Goal: Information Seeking & Learning: Check status

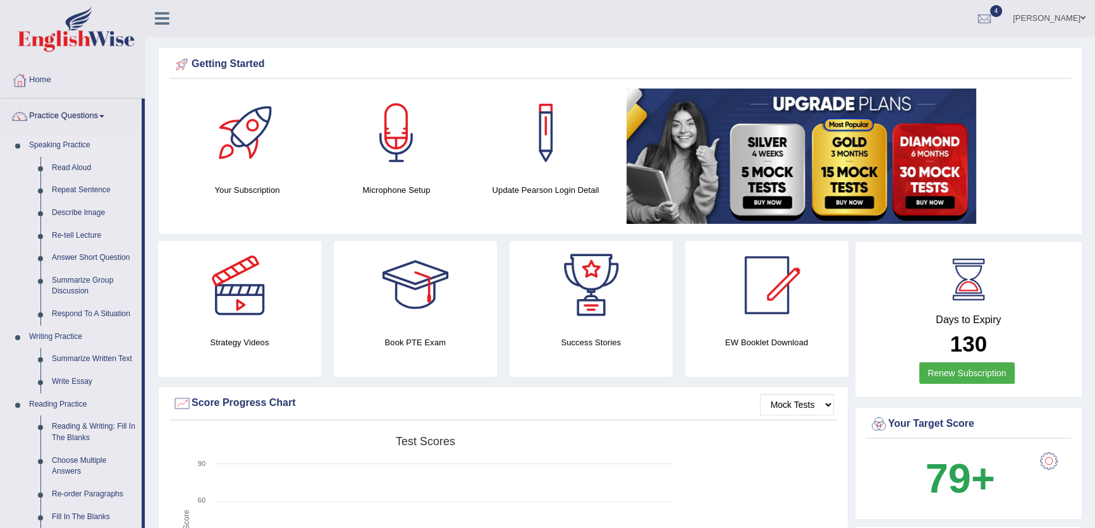
click at [78, 233] on link "Re-tell Lecture" at bounding box center [93, 235] width 95 height 23
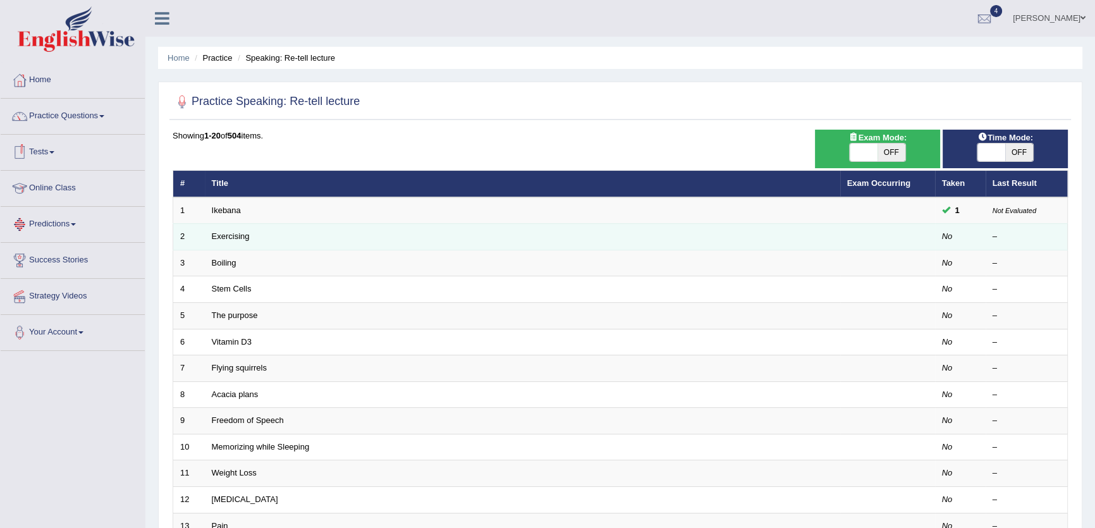
click at [226, 241] on td "Exercising" at bounding box center [523, 237] width 636 height 27
click at [230, 235] on link "Exercising" at bounding box center [231, 235] width 38 height 9
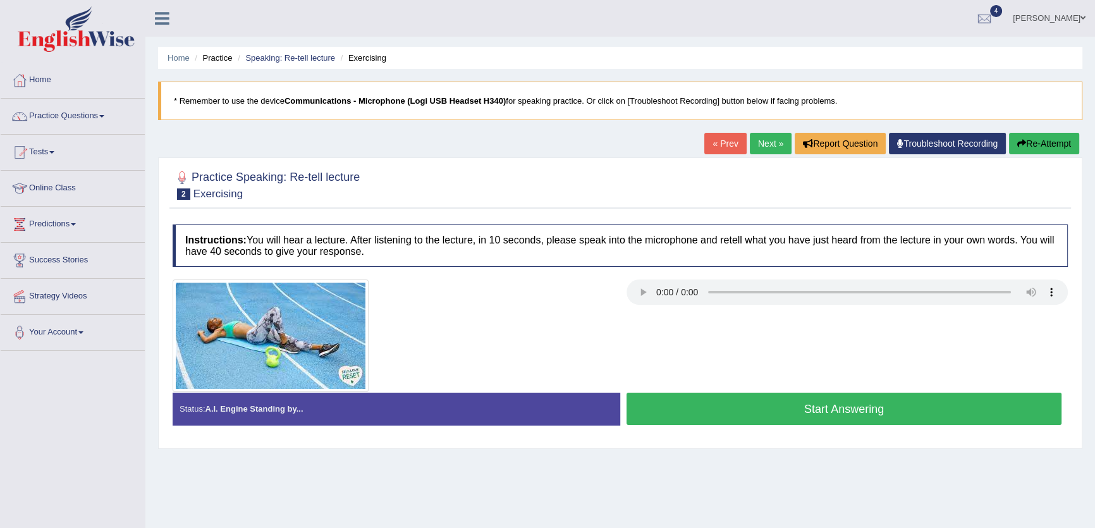
click at [961, 467] on div "Home Practice Speaking: Re-tell lecture Exercising * Remember to use the device…" at bounding box center [620, 316] width 950 height 632
click at [969, 493] on div "Home Practice Speaking: Re-tell lecture Exercising * Remember to use the device…" at bounding box center [620, 316] width 950 height 632
click at [732, 460] on div "Home Practice Speaking: Re-tell lecture Exercising * Remember to use the device…" at bounding box center [620, 316] width 950 height 632
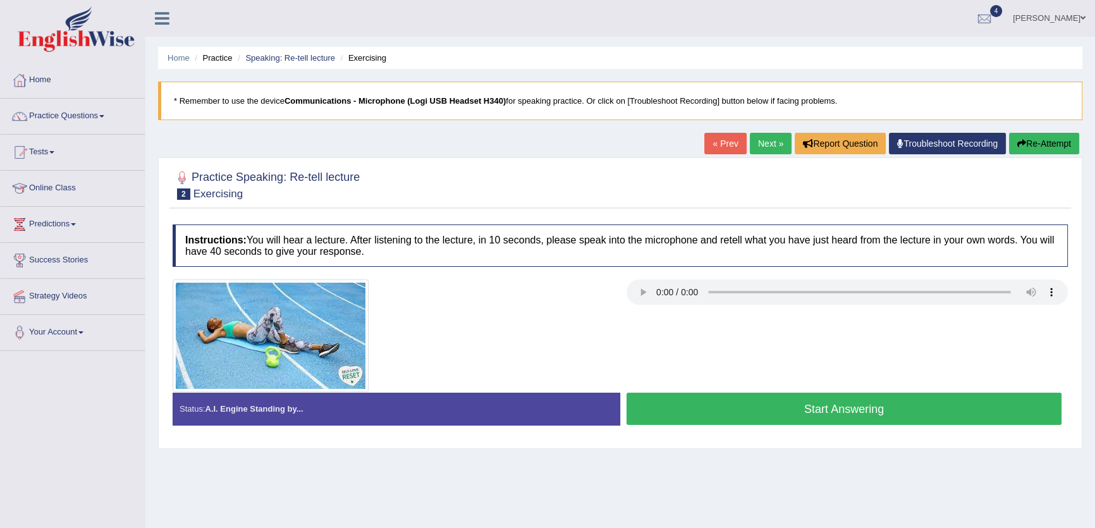
click at [639, 305] on div at bounding box center [847, 294] width 441 height 28
click at [71, 130] on link "Practice Questions" at bounding box center [73, 115] width 144 height 32
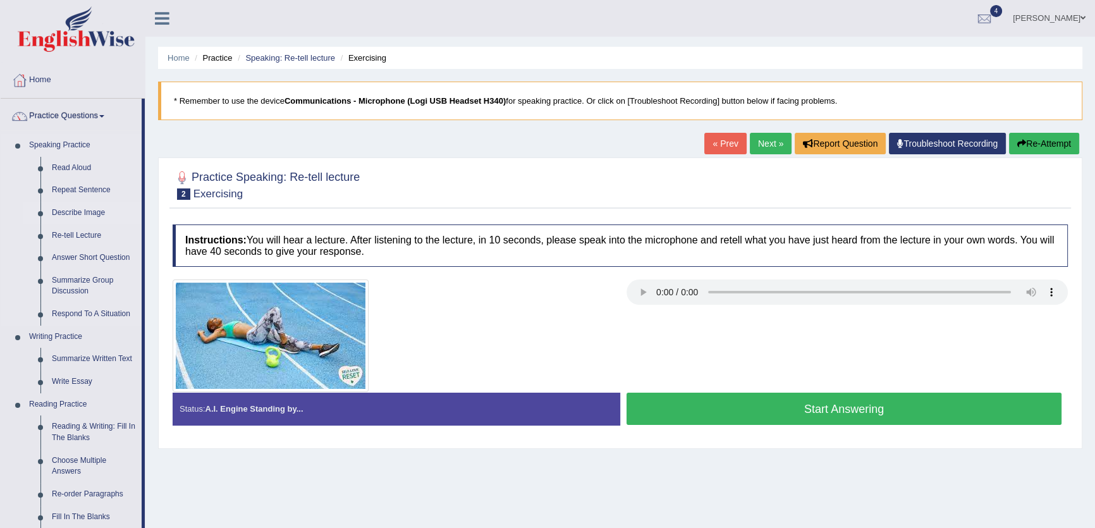
click at [78, 216] on link "Describe Image" at bounding box center [93, 213] width 95 height 23
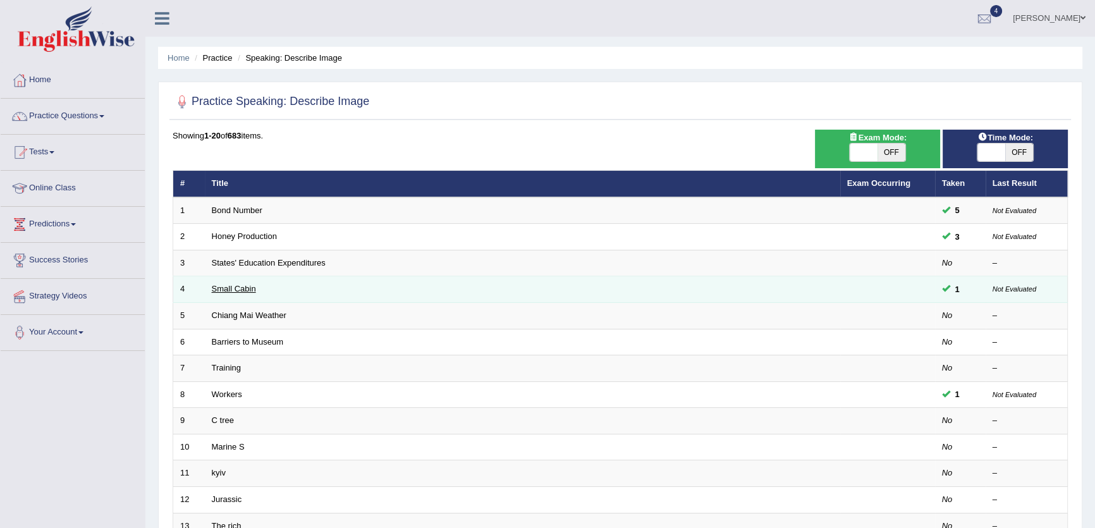
click at [218, 288] on link "Small Cabin" at bounding box center [234, 288] width 44 height 9
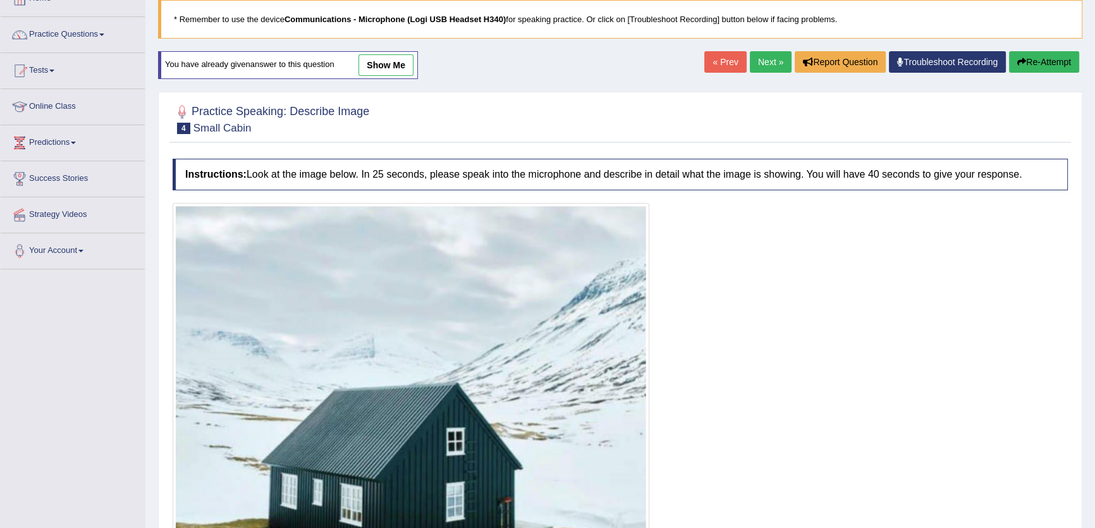
scroll to position [81, 0]
click at [724, 66] on link "« Prev" at bounding box center [725, 63] width 42 height 22
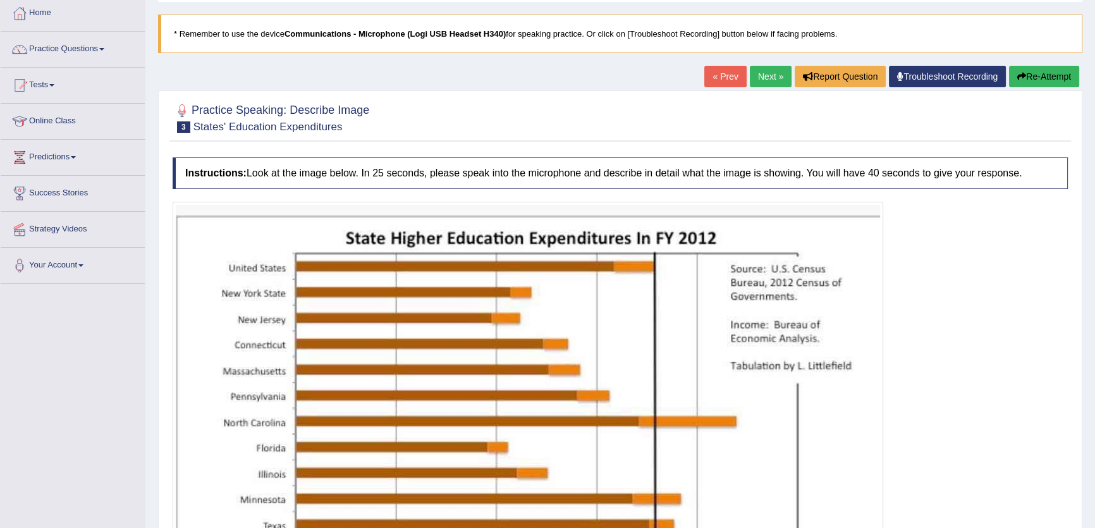
scroll to position [57, 0]
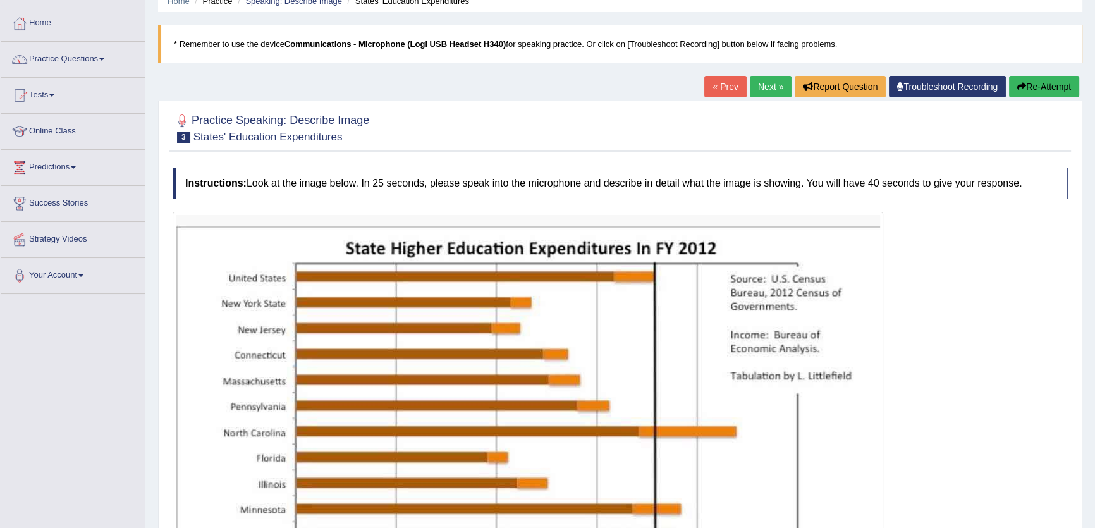
click at [758, 83] on link "Next »" at bounding box center [771, 87] width 42 height 22
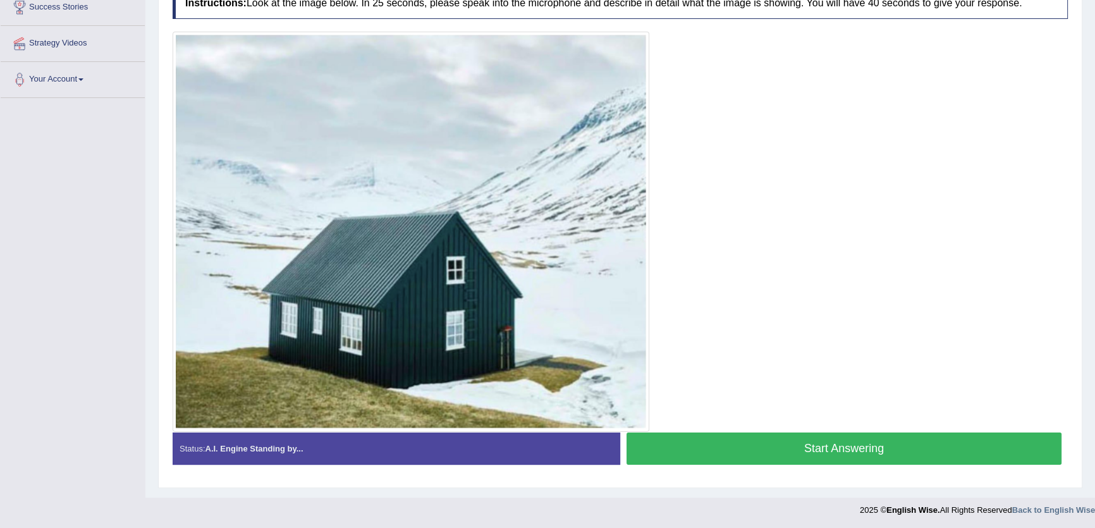
scroll to position [81, 0]
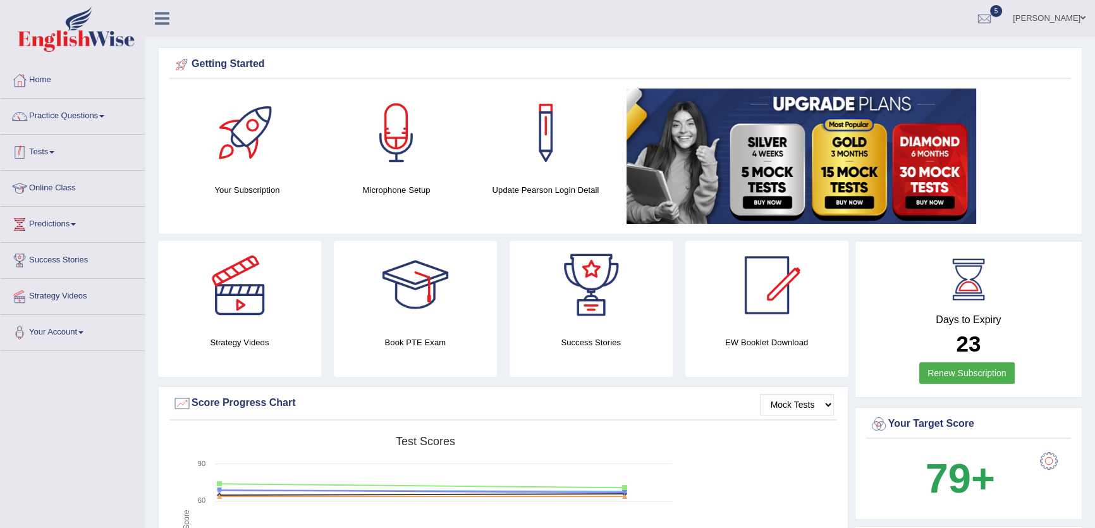
click at [40, 140] on link "Tests" at bounding box center [73, 151] width 144 height 32
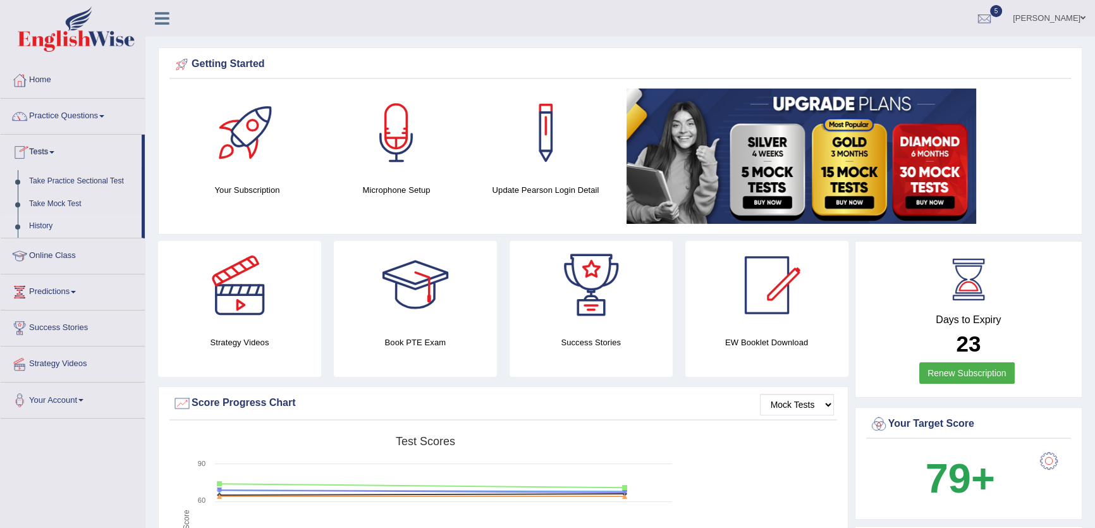
click at [43, 223] on link "History" at bounding box center [82, 226] width 118 height 23
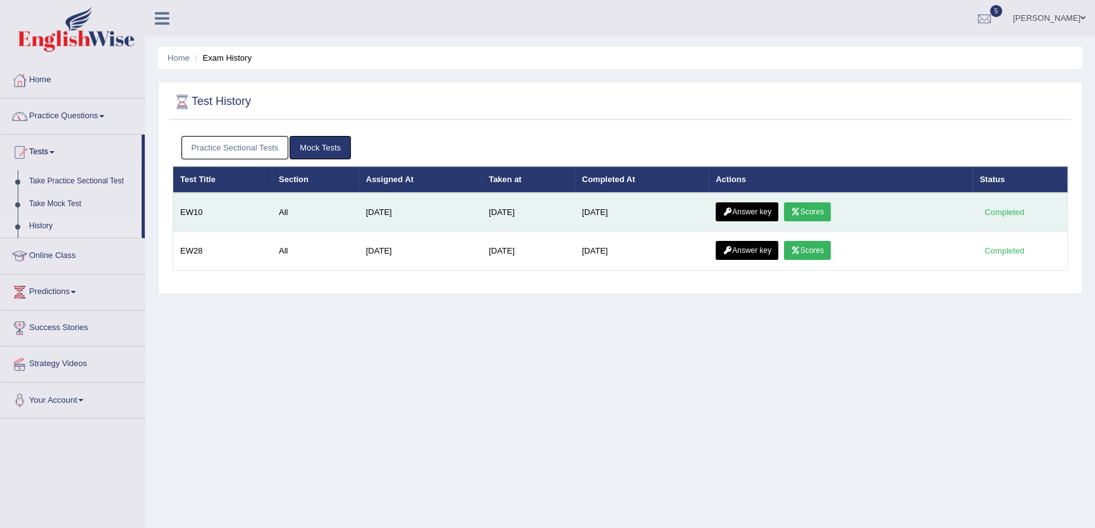
click at [816, 210] on link "Scores" at bounding box center [807, 211] width 47 height 19
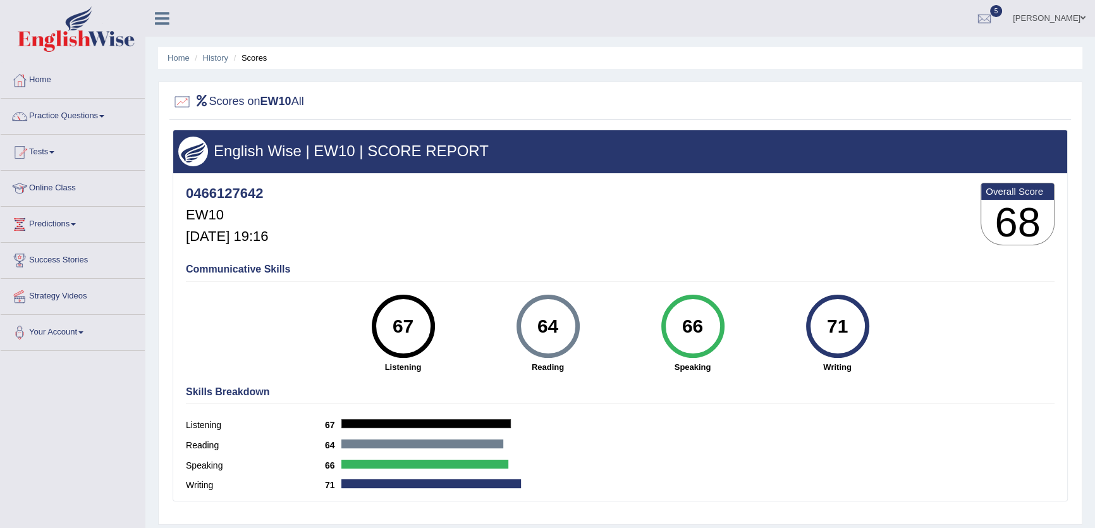
drag, startPoint x: 825, startPoint y: 316, endPoint x: 905, endPoint y: 323, distance: 80.0
click at [904, 323] on div "71 Writing" at bounding box center [837, 334] width 145 height 78
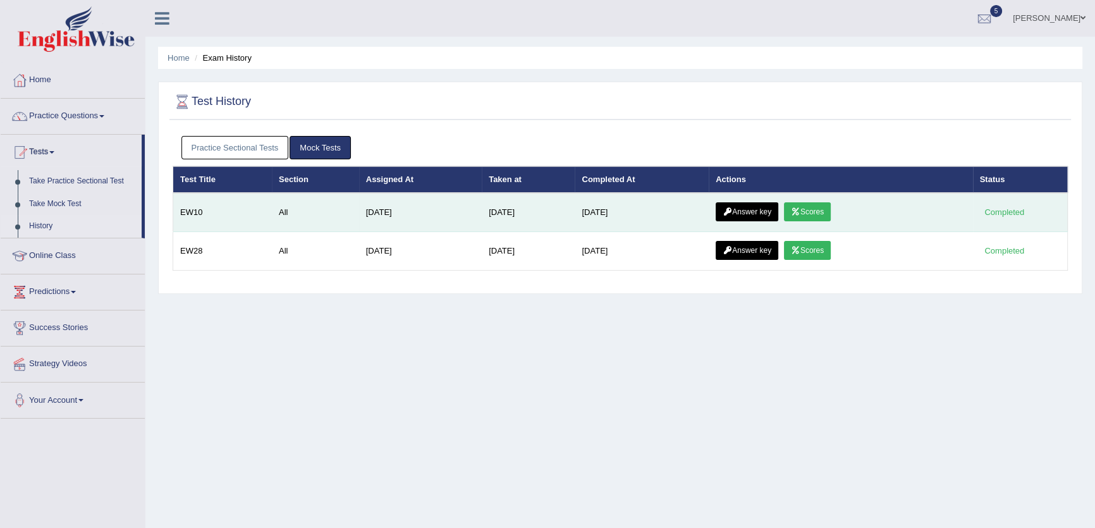
click at [747, 216] on link "Answer key" at bounding box center [747, 211] width 63 height 19
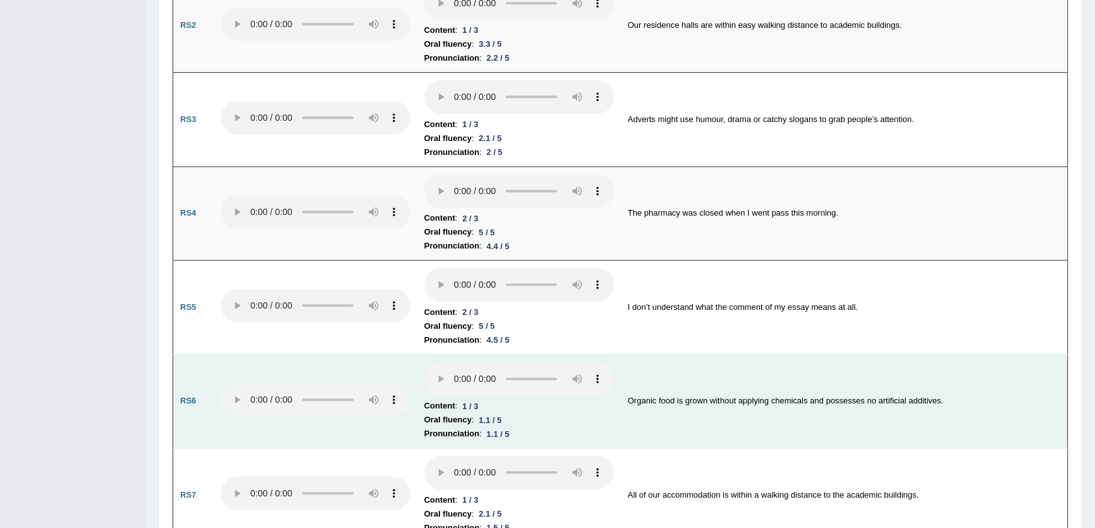
scroll to position [977, 0]
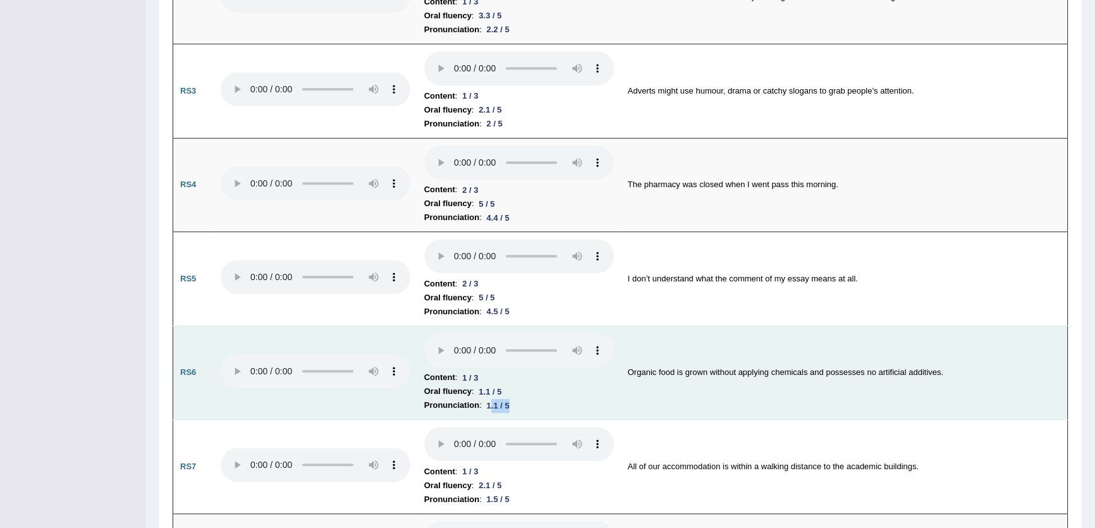
drag, startPoint x: 493, startPoint y: 398, endPoint x: 551, endPoint y: 403, distance: 58.3
click at [545, 405] on li "Pronunciation : 1.1 / 5" at bounding box center [519, 405] width 190 height 14
drag, startPoint x: 481, startPoint y: 379, endPoint x: 550, endPoint y: 381, distance: 69.0
click at [506, 385] on div "1.1 / 5" at bounding box center [490, 391] width 33 height 13
drag, startPoint x: 454, startPoint y: 367, endPoint x: 521, endPoint y: 371, distance: 67.1
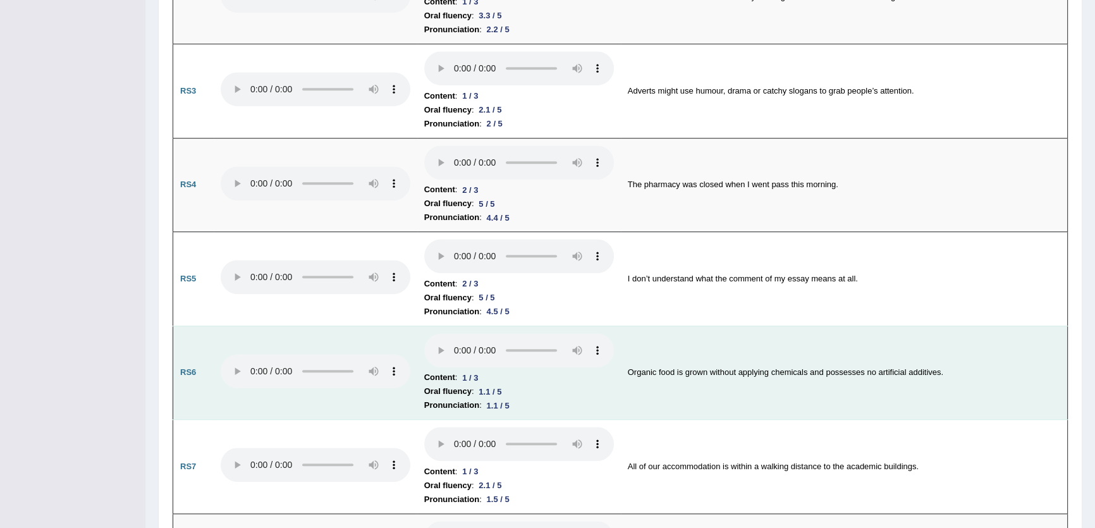
click at [466, 371] on li "Content : 1 / 3" at bounding box center [519, 378] width 190 height 14
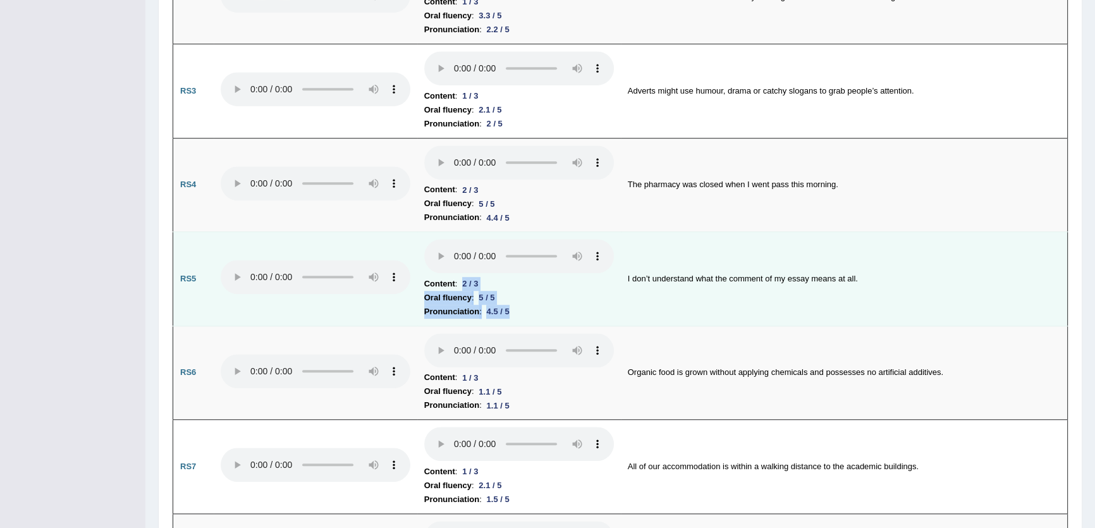
drag, startPoint x: 460, startPoint y: 277, endPoint x: 536, endPoint y: 315, distance: 84.8
click at [522, 316] on td "Content : 2 / 3 Oral fluency : 5 / 5 Pronunciation : 4.5 / 5" at bounding box center [519, 279] width 204 height 94
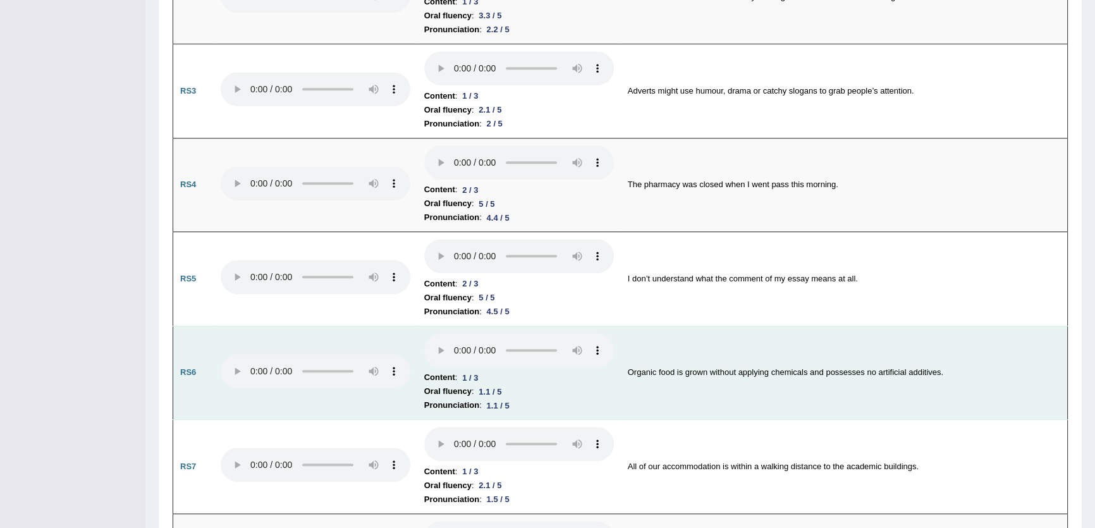
click at [536, 386] on li "Oral fluency : 1.1 / 5" at bounding box center [519, 391] width 190 height 14
click at [528, 398] on td "Content : 1 / 3 Oral fluency : 1.1 / 5 Pronunciation : 1.1 / 5" at bounding box center [519, 373] width 204 height 94
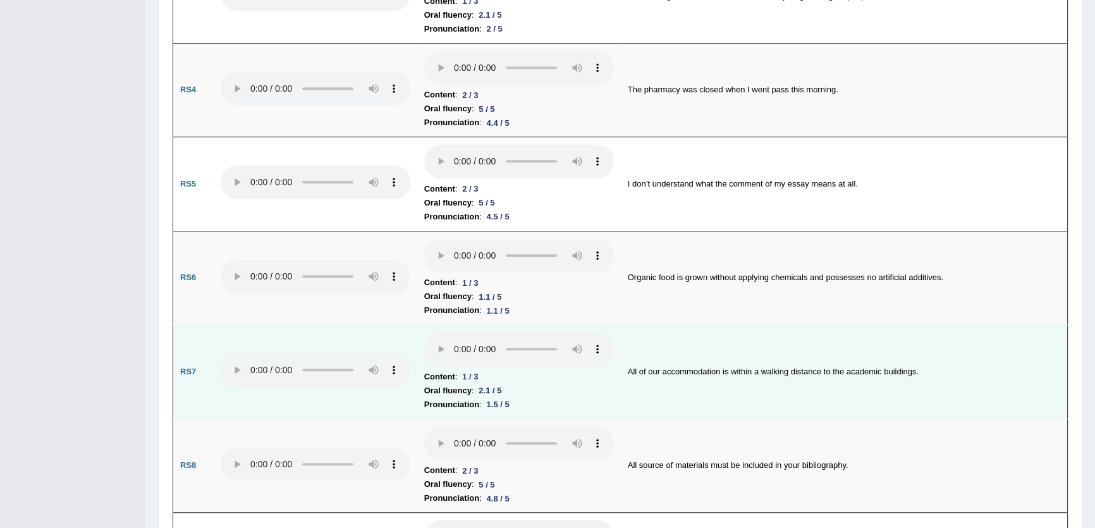
scroll to position [1092, 0]
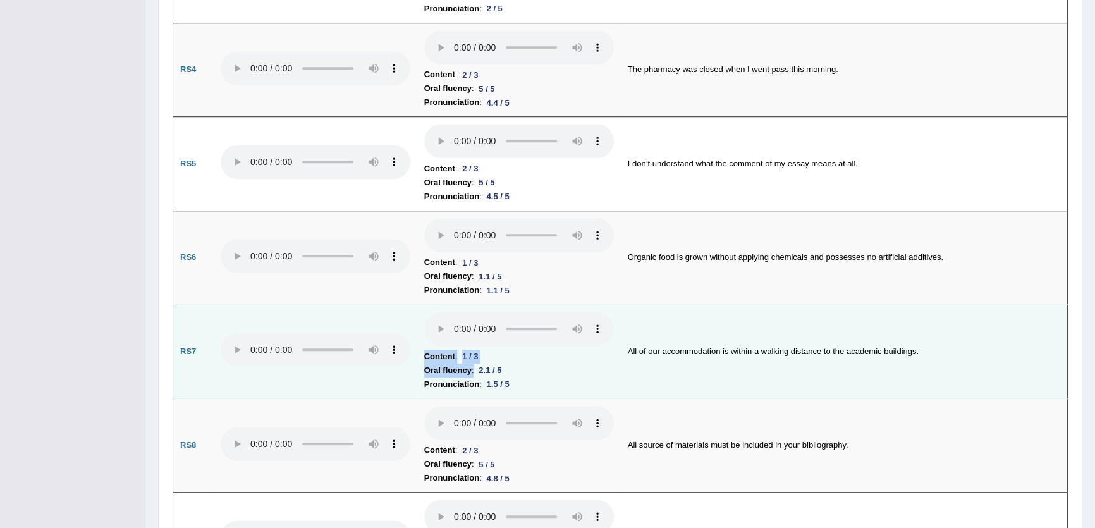
click at [556, 336] on td "Content : 1 / 3 Oral fluency : 2.1 / 5 Pronunciation : 1.5 / 5" at bounding box center [519, 352] width 204 height 94
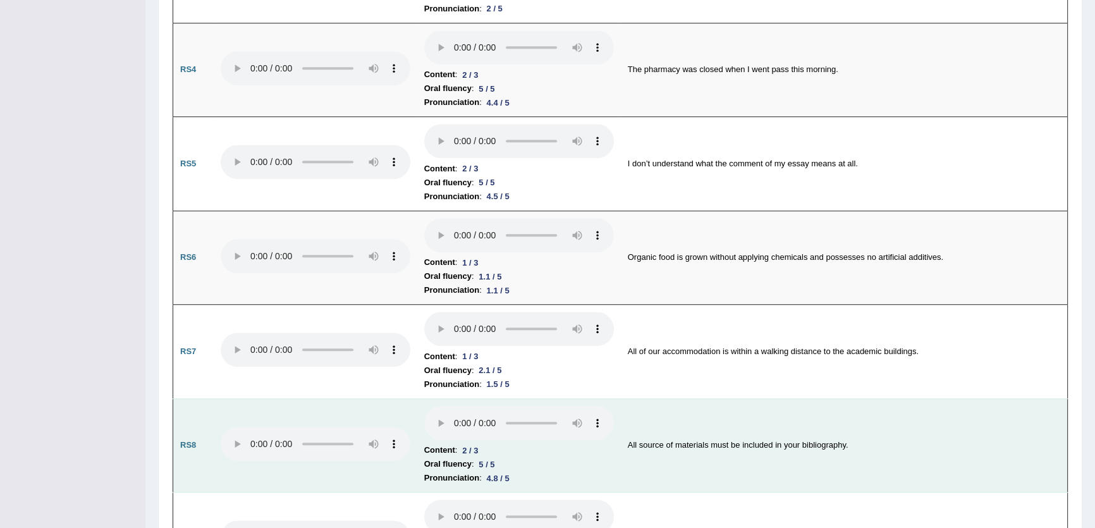
click at [537, 398] on td "Content : 2 / 3 Oral fluency : 5 / 5 Pronunciation : 4.8 / 5" at bounding box center [519, 445] width 204 height 94
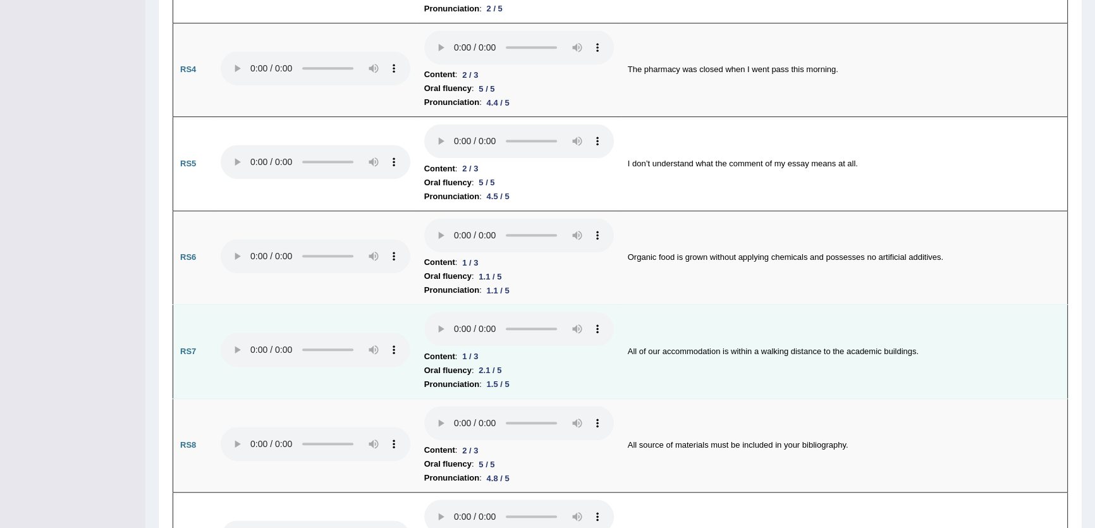
click at [522, 387] on td "Content : 1 / 3 Oral fluency : 2.1 / 5 Pronunciation : 1.5 / 5" at bounding box center [519, 352] width 204 height 94
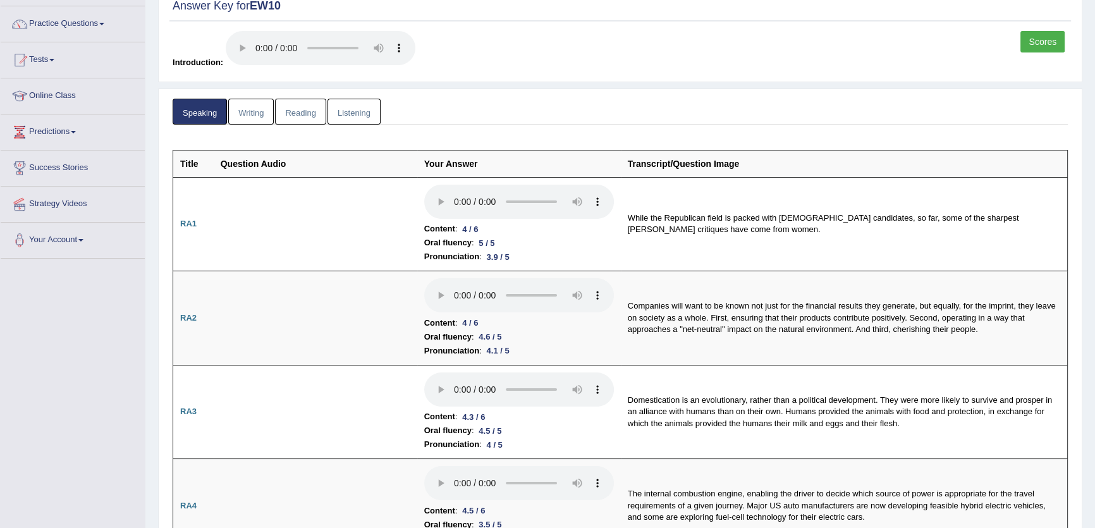
scroll to position [0, 0]
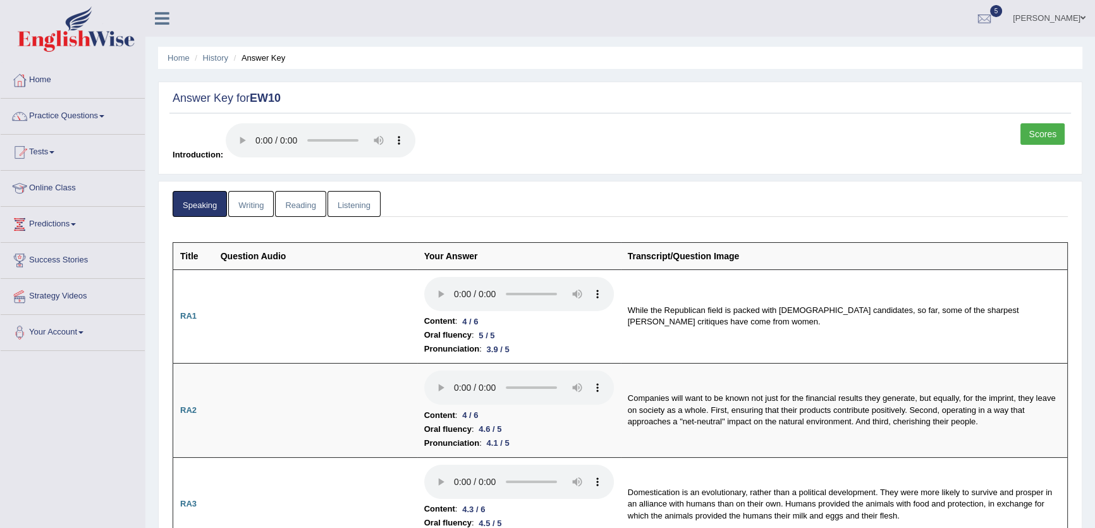
click at [73, 296] on link "Strategy Videos" at bounding box center [73, 295] width 144 height 32
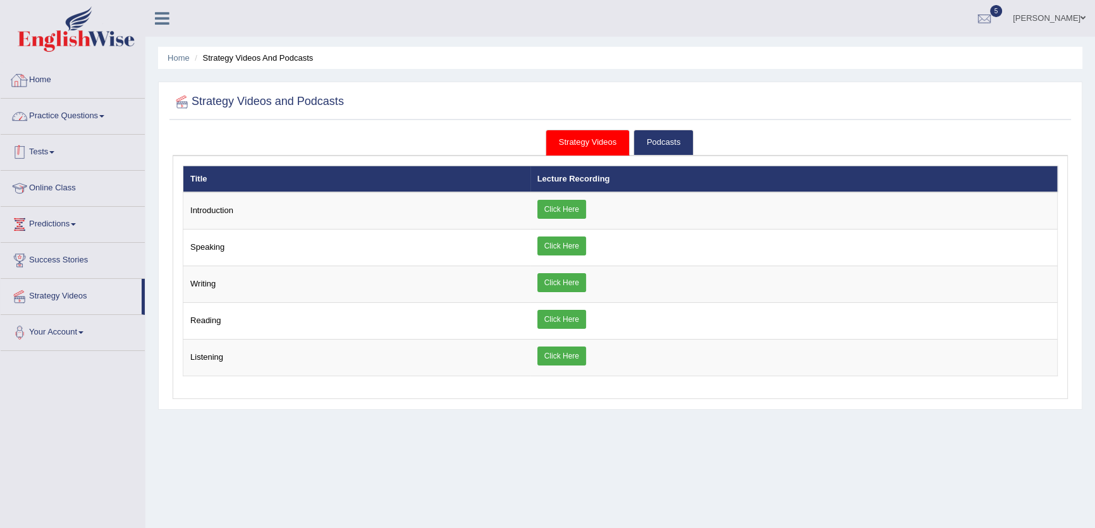
click at [23, 90] on link "Home" at bounding box center [73, 79] width 144 height 32
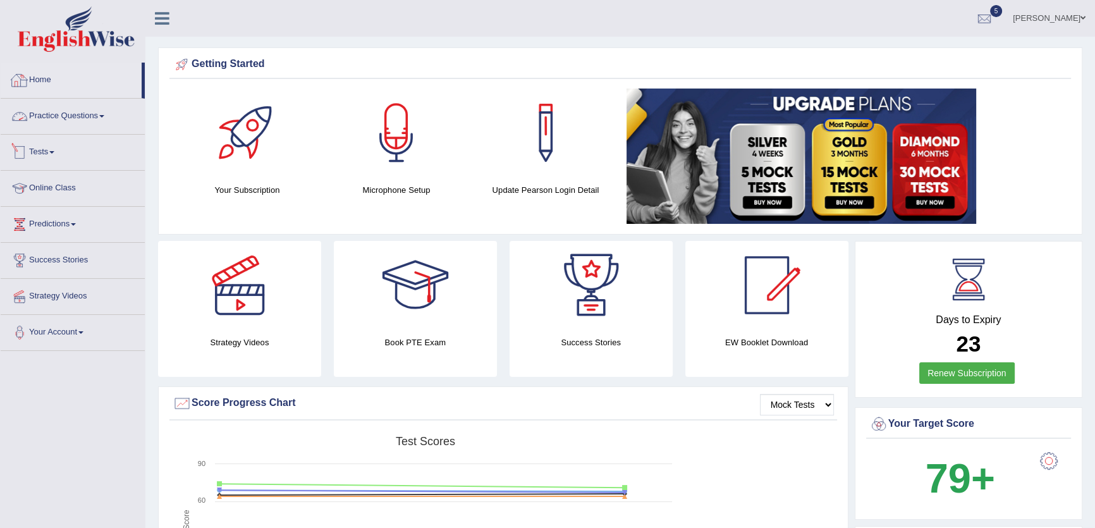
click at [42, 152] on link "Tests" at bounding box center [73, 151] width 144 height 32
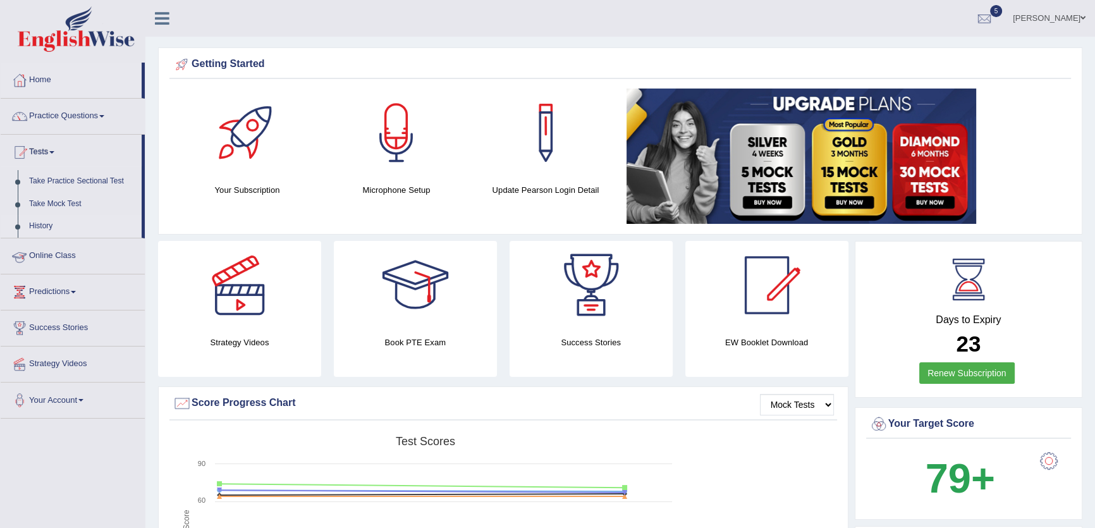
click at [42, 221] on link "History" at bounding box center [82, 226] width 118 height 23
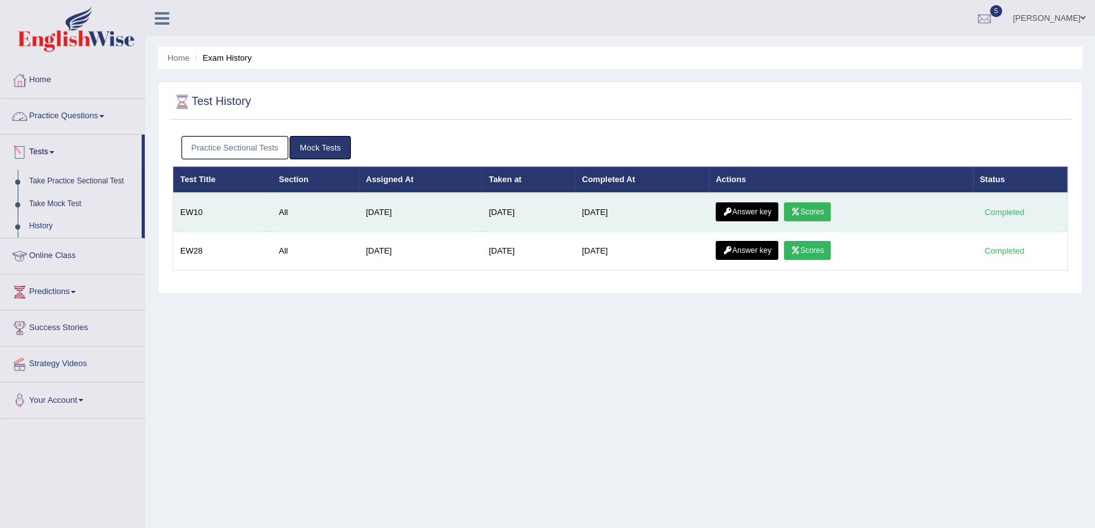
click at [756, 210] on link "Answer key" at bounding box center [747, 211] width 63 height 19
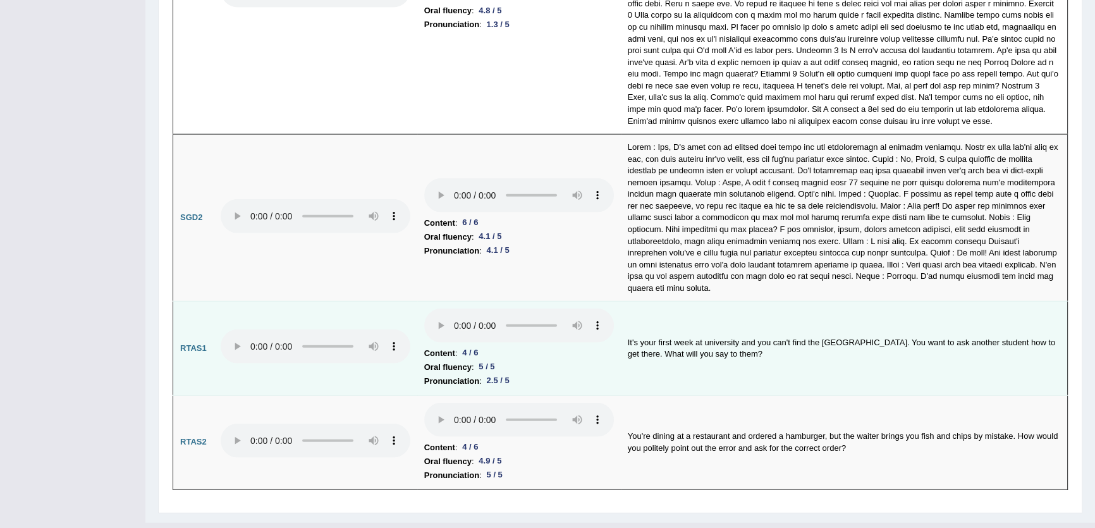
scroll to position [4026, 0]
click at [825, 357] on td "It's your first week at university and you can't find the [GEOGRAPHIC_DATA]. Yo…" at bounding box center [844, 346] width 447 height 94
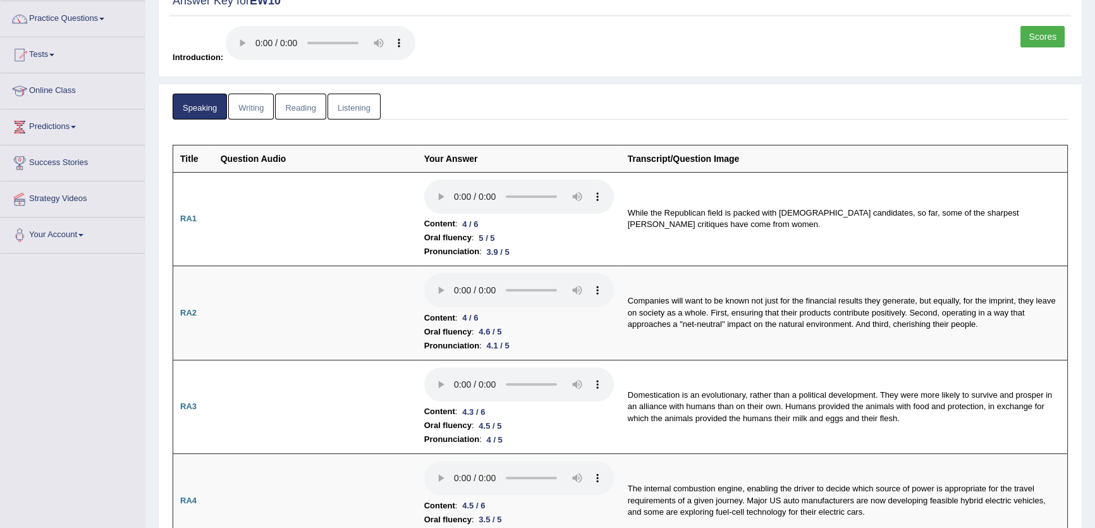
scroll to position [0, 0]
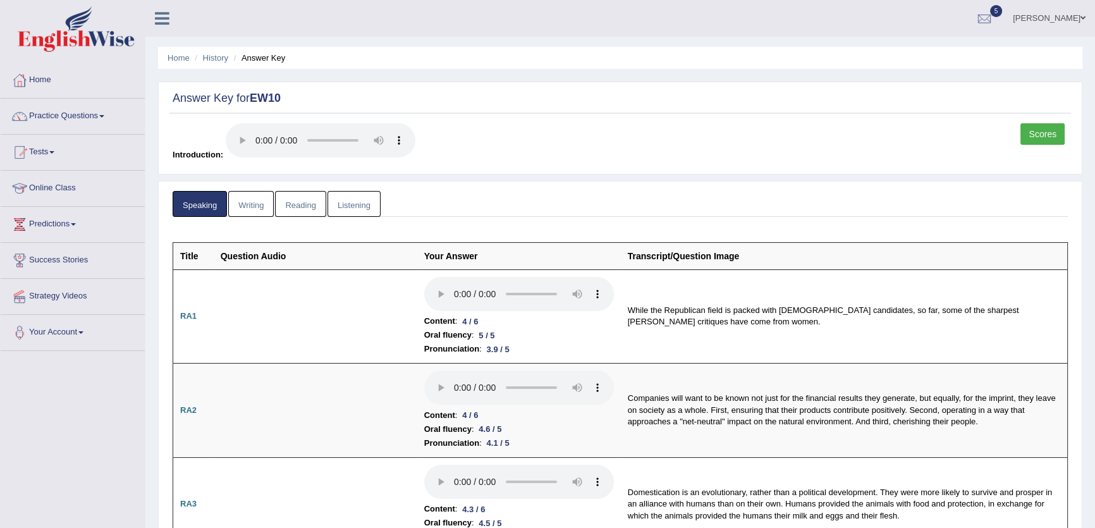
click at [271, 197] on link "Writing" at bounding box center [251, 204] width 46 height 26
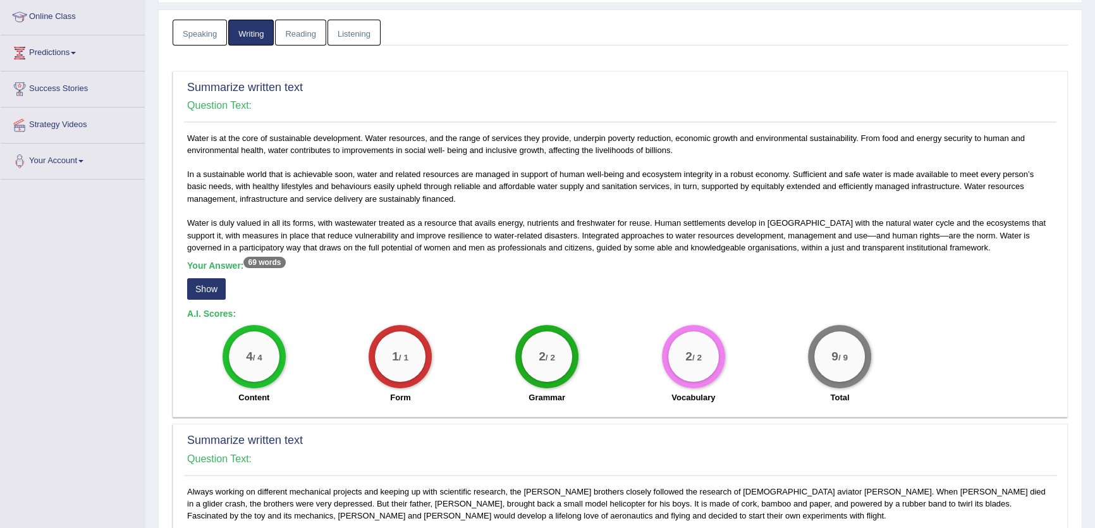
scroll to position [172, 0]
click at [190, 284] on button "Show" at bounding box center [206, 289] width 39 height 22
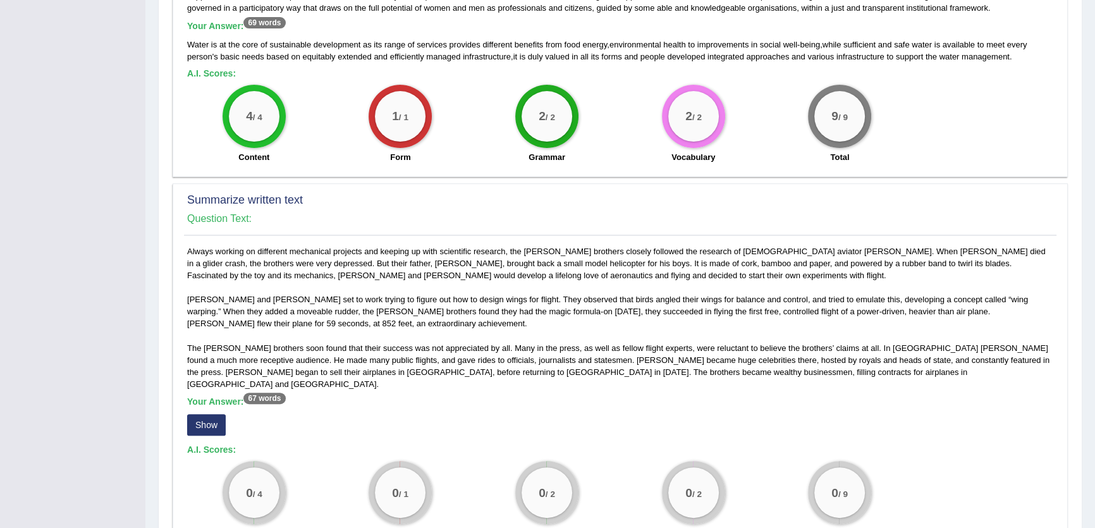
scroll to position [460, 0]
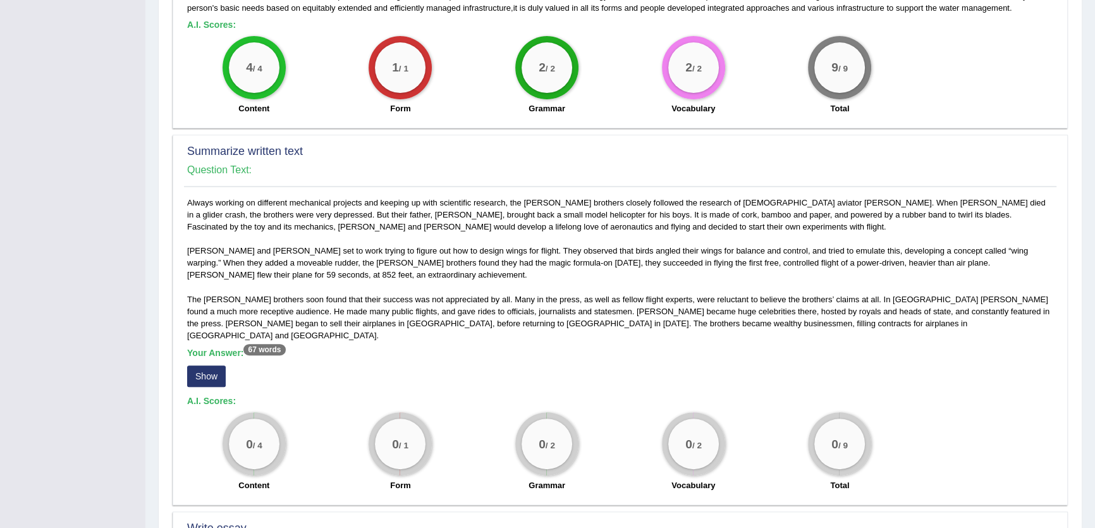
click at [195, 366] on button "Show" at bounding box center [206, 377] width 39 height 22
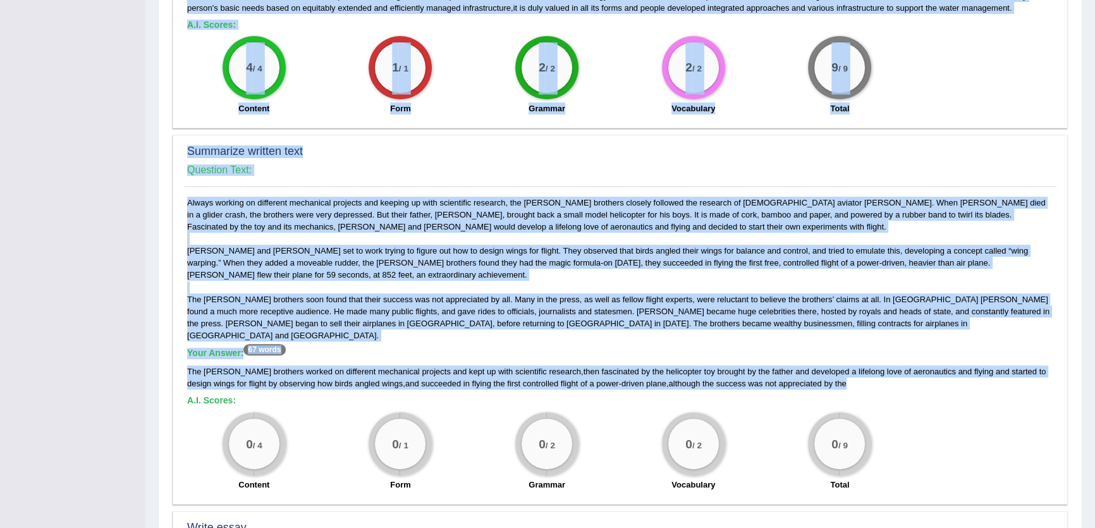
drag, startPoint x: 827, startPoint y: 368, endPoint x: 101, endPoint y: 348, distance: 725.6
click at [101, 348] on div "Toggle navigation Home Practice Questions Speaking Practice Read Aloud Repeat S…" at bounding box center [547, 210] width 1095 height 1341
click at [454, 297] on div "Always working on different mechanical projects and keeping up with scientific …" at bounding box center [620, 347] width 873 height 301
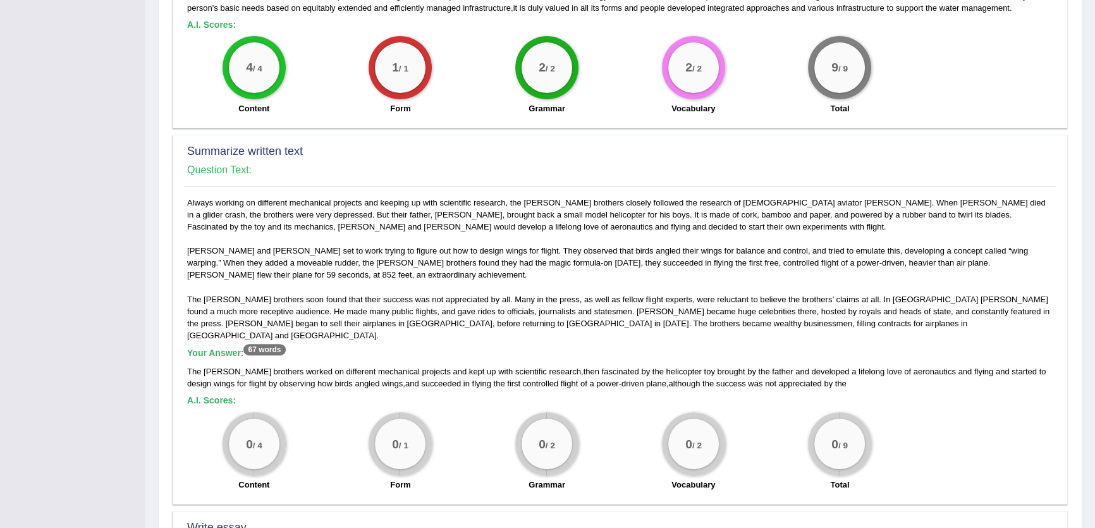
drag, startPoint x: 593, startPoint y: 336, endPoint x: 612, endPoint y: 354, distance: 26.0
click at [593, 348] on h5 "Your Answer: 67 words" at bounding box center [620, 353] width 866 height 11
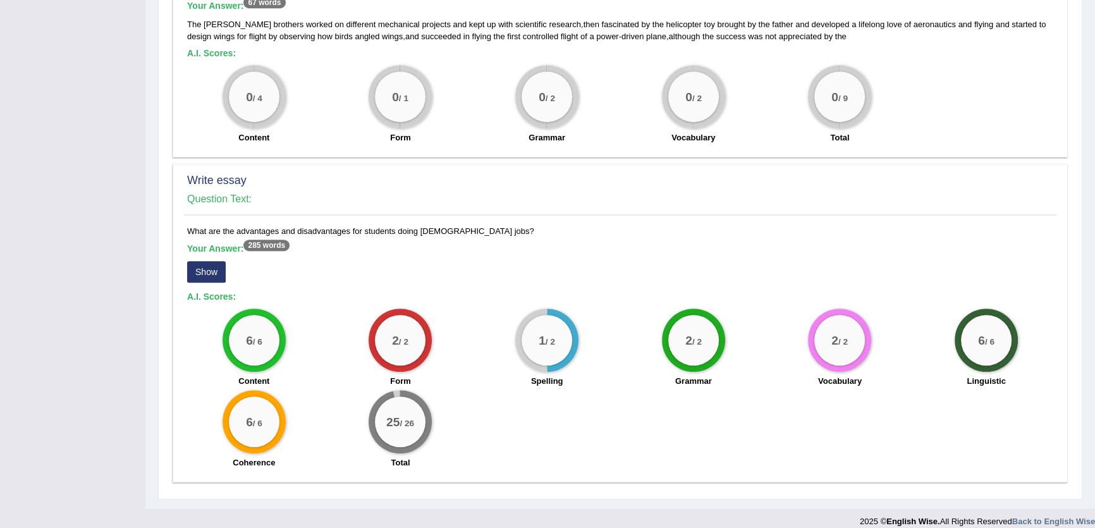
click at [190, 261] on button "Show" at bounding box center [206, 272] width 39 height 22
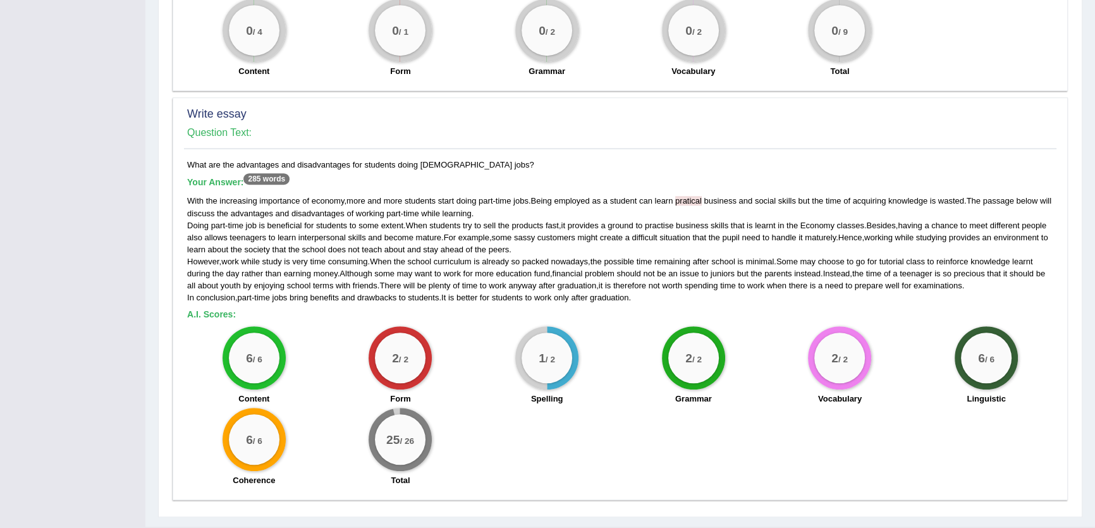
scroll to position [892, 0]
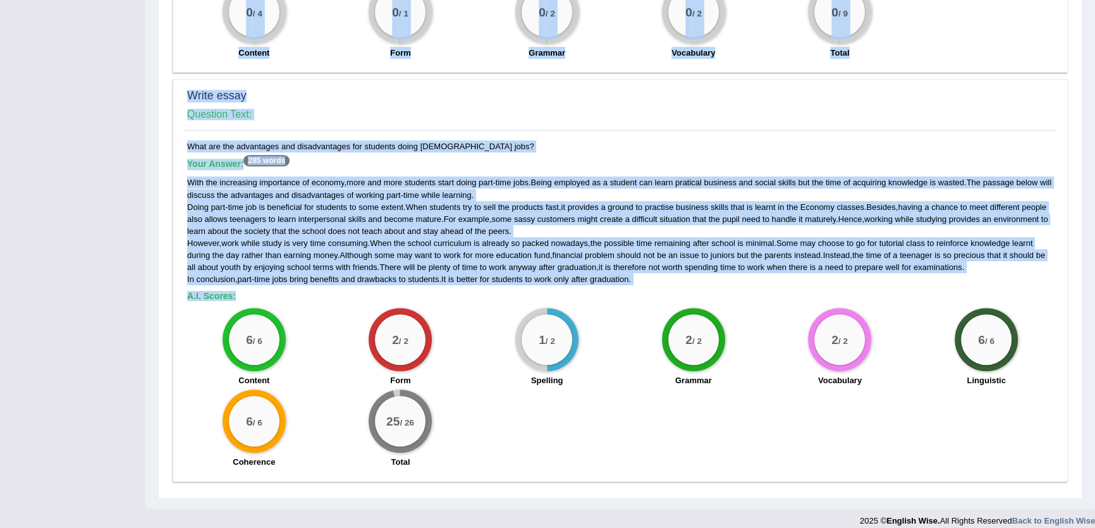
drag, startPoint x: 677, startPoint y: 281, endPoint x: 151, endPoint y: 246, distance: 526.7
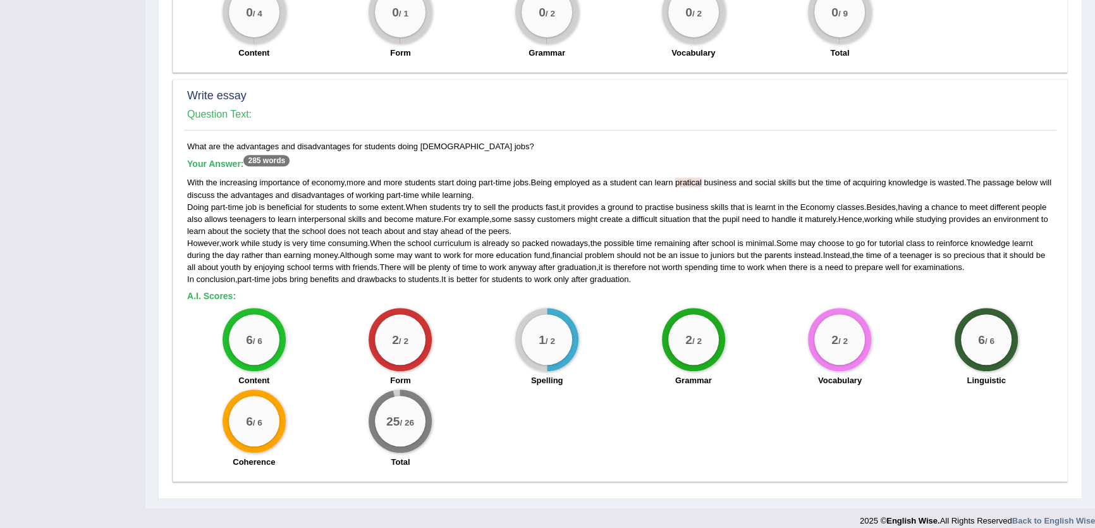
click at [228, 329] on div "6 / 6" at bounding box center [254, 339] width 63 height 63
drag, startPoint x: 240, startPoint y: 151, endPoint x: 404, endPoint y: 160, distance: 164.7
click at [358, 160] on div "Your Answer: 285 words With the increasing importance of economy , more and mor…" at bounding box center [620, 222] width 866 height 126
click at [472, 160] on div "Your Answer: 285 words With the increasing importance of economy , more and mor…" at bounding box center [620, 222] width 866 height 126
drag, startPoint x: 713, startPoint y: 159, endPoint x: 443, endPoint y: 159, distance: 269.4
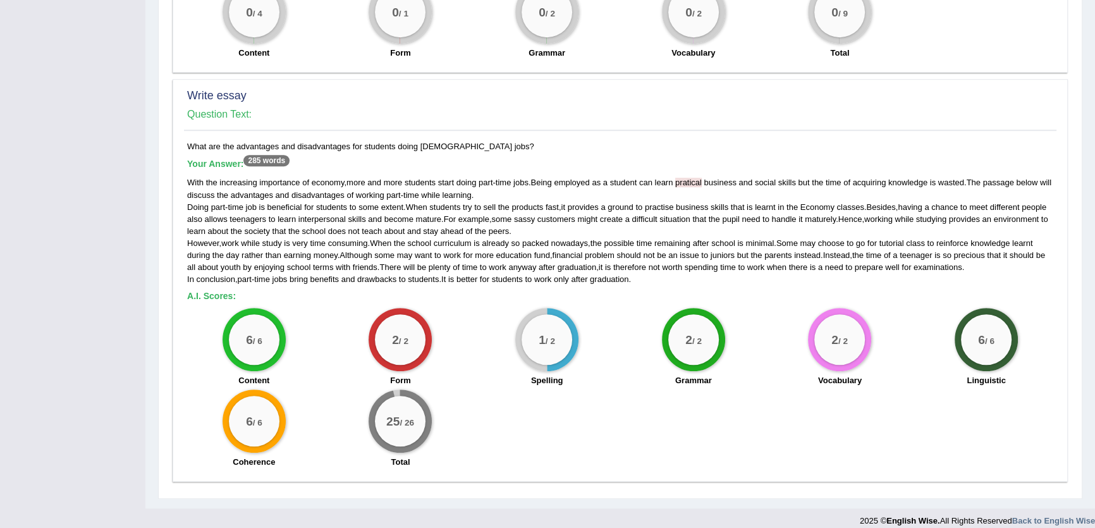
click at [710, 159] on div "Your Answer: 285 words With the increasing importance of economy , more and mor…" at bounding box center [620, 222] width 866 height 126
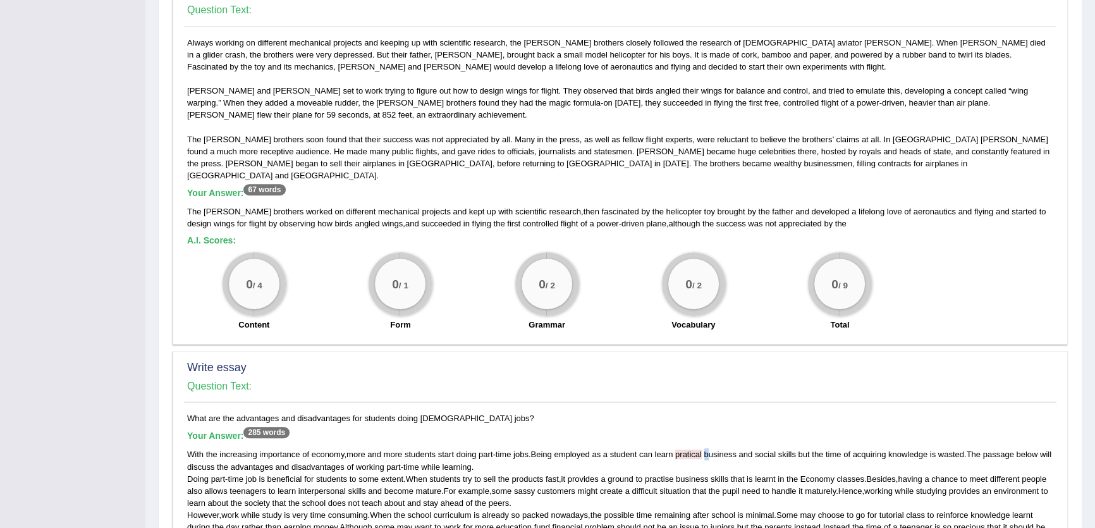
scroll to position [546, 0]
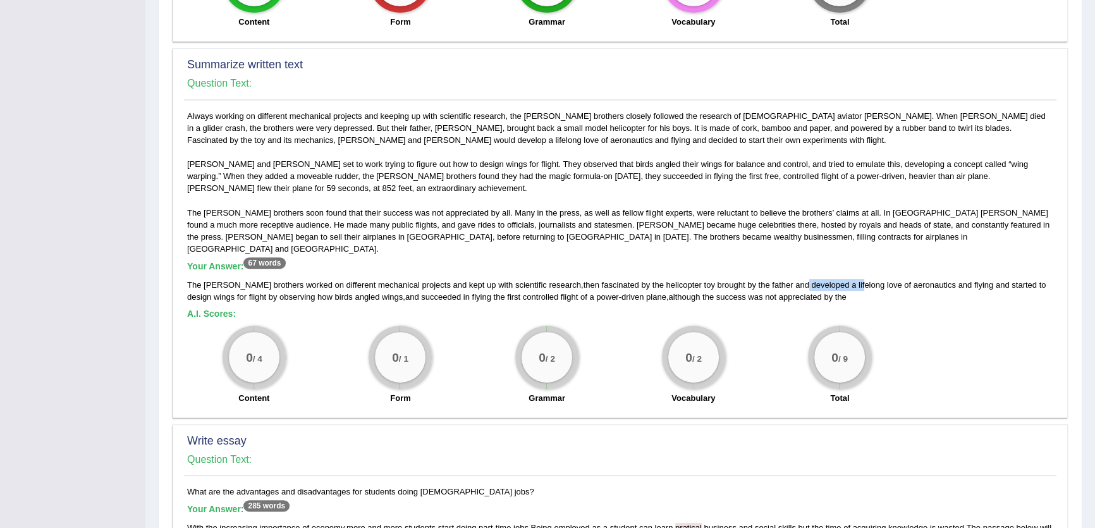
drag, startPoint x: 825, startPoint y: 277, endPoint x: 766, endPoint y: 277, distance: 58.2
click at [766, 279] on div "The [PERSON_NAME] brothers worked on different mechanical projects and kept up …" at bounding box center [620, 291] width 866 height 24
drag, startPoint x: 811, startPoint y: 290, endPoint x: 735, endPoint y: 290, distance: 75.9
click at [735, 290] on div "Always working on different mechanical projects and keeping up with scientific …" at bounding box center [620, 260] width 873 height 301
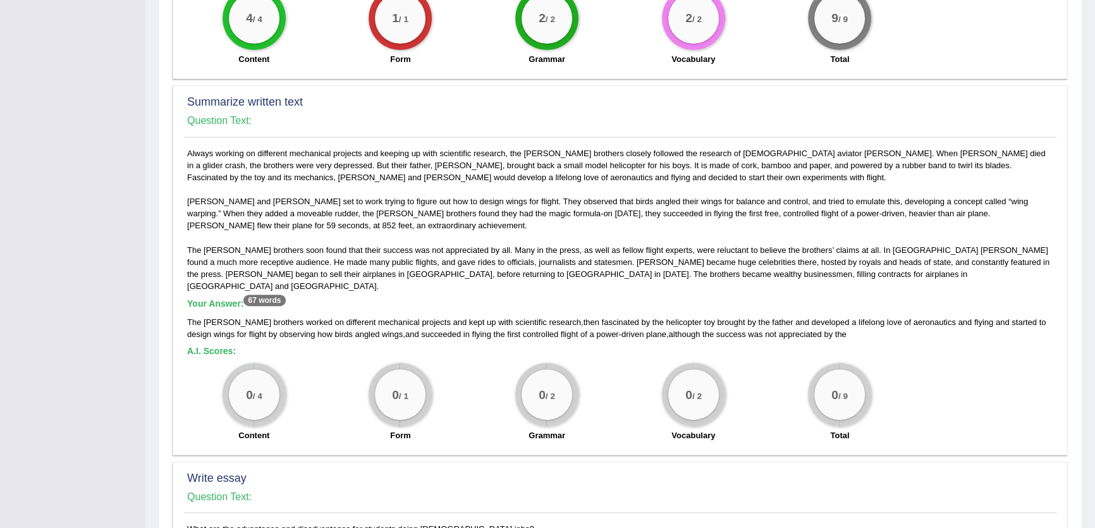
scroll to position [489, 0]
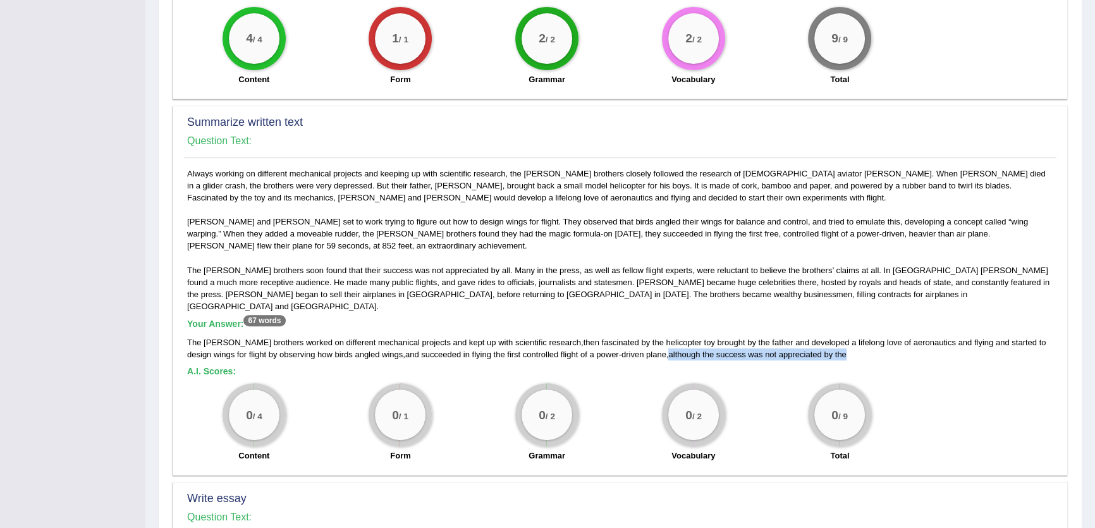
drag, startPoint x: 828, startPoint y: 339, endPoint x: 643, endPoint y: 344, distance: 185.4
click at [643, 344] on div "The [PERSON_NAME] brothers worked on different mechanical projects and kept up …" at bounding box center [620, 348] width 866 height 24
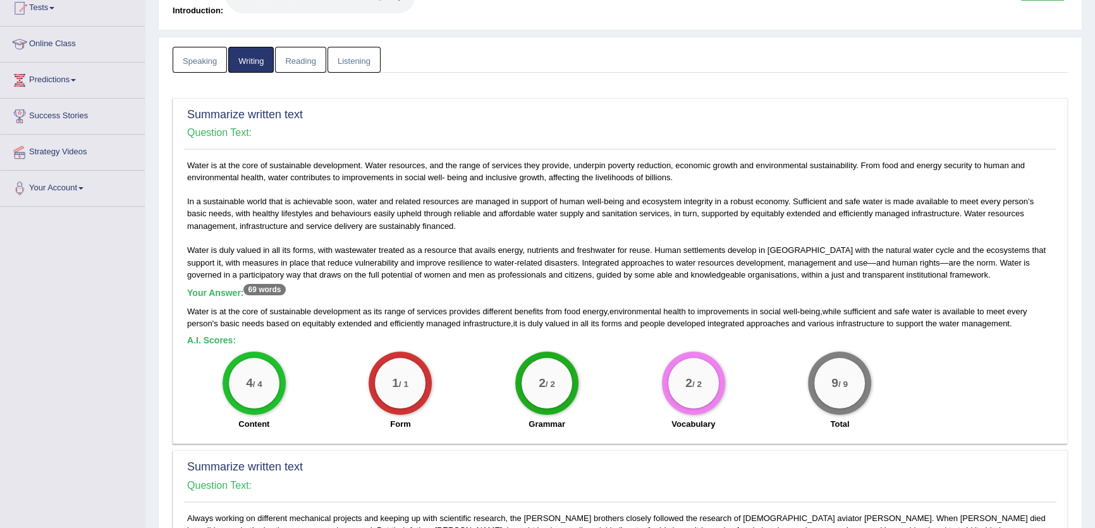
scroll to position [0, 0]
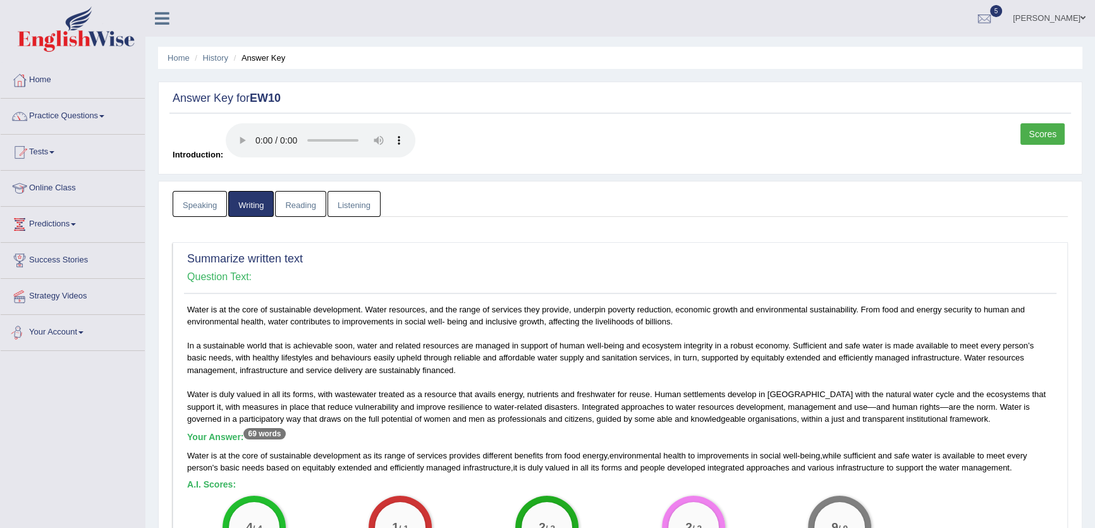
click at [281, 199] on link "Reading" at bounding box center [300, 204] width 51 height 26
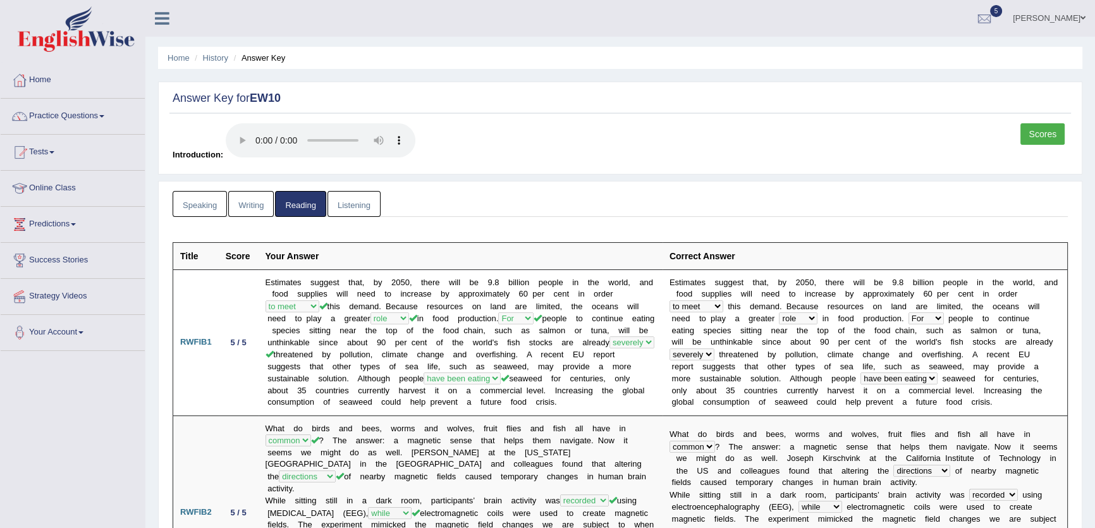
click at [364, 206] on link "Listening" at bounding box center [354, 204] width 53 height 26
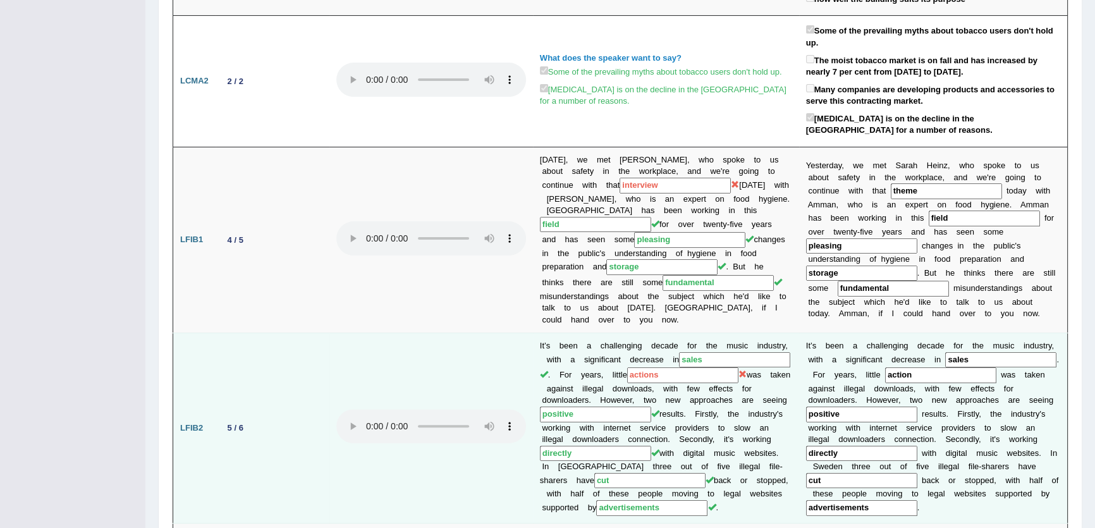
scroll to position [517, 0]
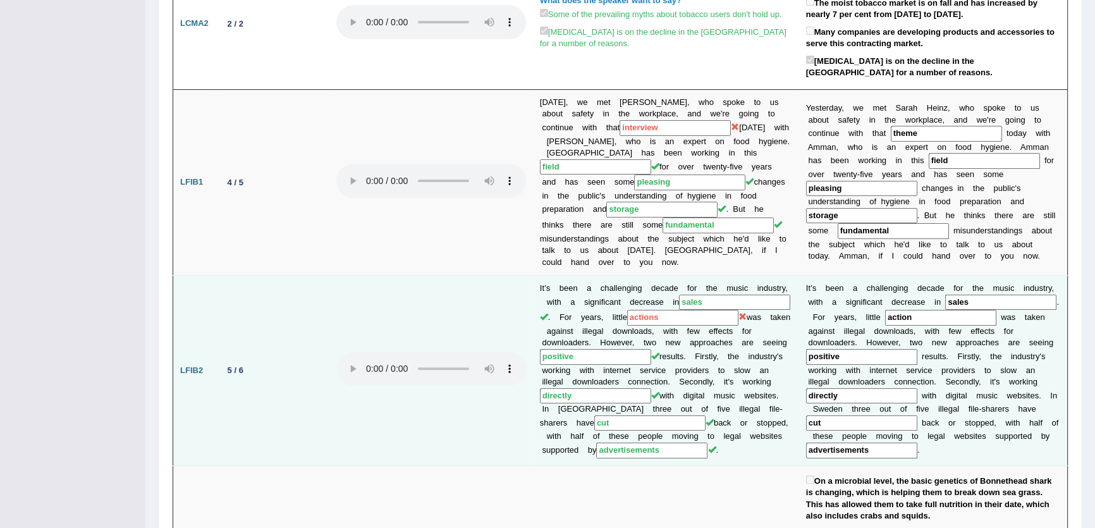
drag, startPoint x: 610, startPoint y: 316, endPoint x: 636, endPoint y: 317, distance: 25.3
click at [636, 317] on td "It’s been a challenging decade for the music industry, with a significant decre…" at bounding box center [666, 371] width 266 height 190
drag, startPoint x: 674, startPoint y: 320, endPoint x: 613, endPoint y: 313, distance: 61.7
click at [613, 313] on td "It’s been a challenging decade for the music industry, with a significant decre…" at bounding box center [666, 371] width 266 height 190
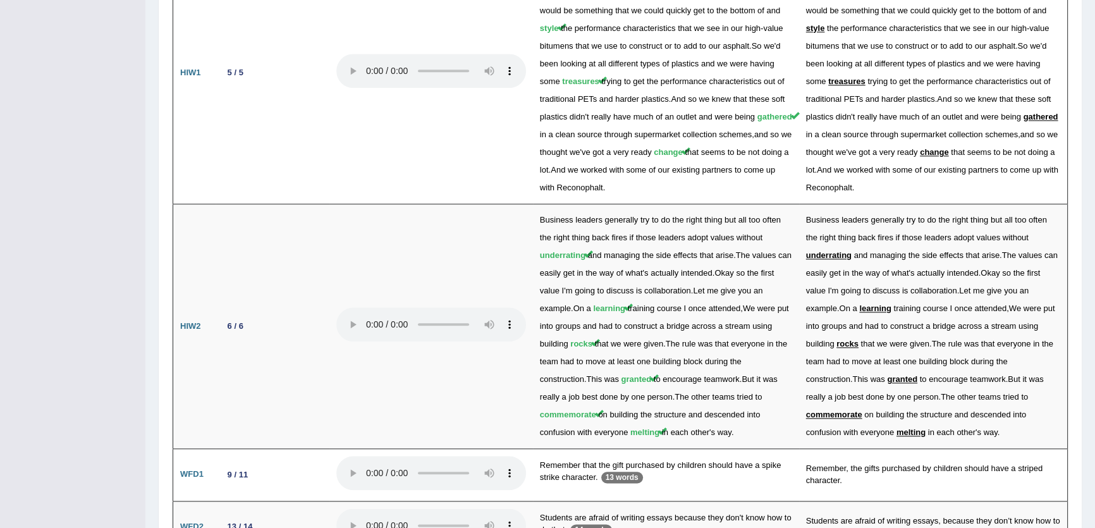
scroll to position [1916, 0]
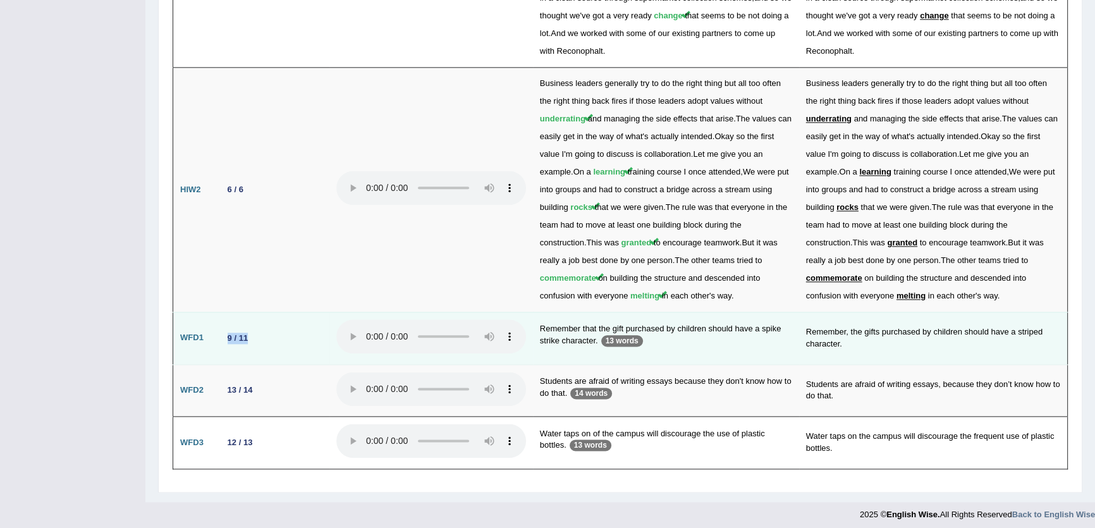
drag, startPoint x: 212, startPoint y: 326, endPoint x: 316, endPoint y: 336, distance: 104.1
click at [316, 336] on tr "WFD1 9 / 11 Remember that the gift purchased by children should have a spike st…" at bounding box center [620, 338] width 895 height 52
click at [271, 350] on td "9 / 11" at bounding box center [273, 338] width 114 height 52
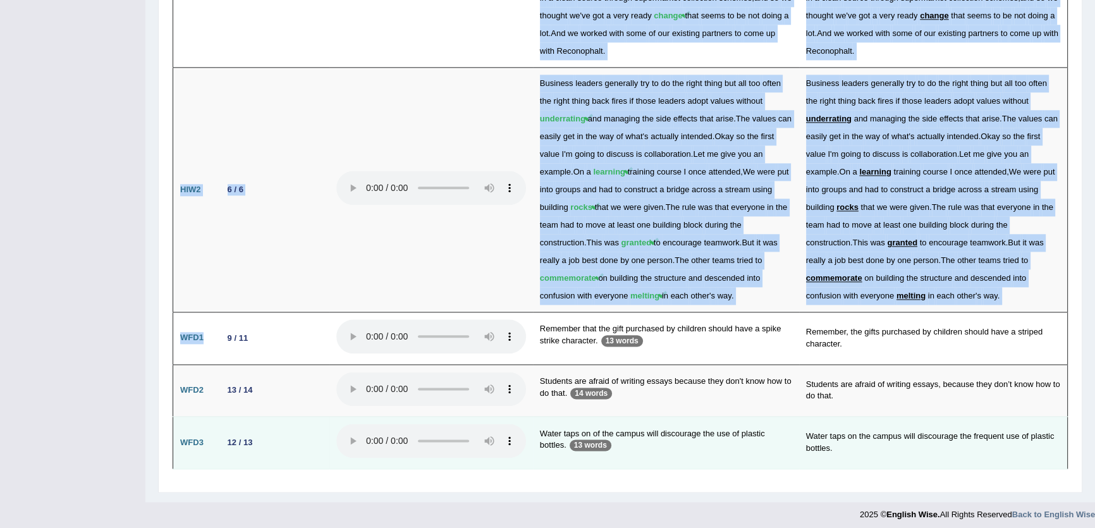
drag, startPoint x: 219, startPoint y: 327, endPoint x: 269, endPoint y: 443, distance: 125.8
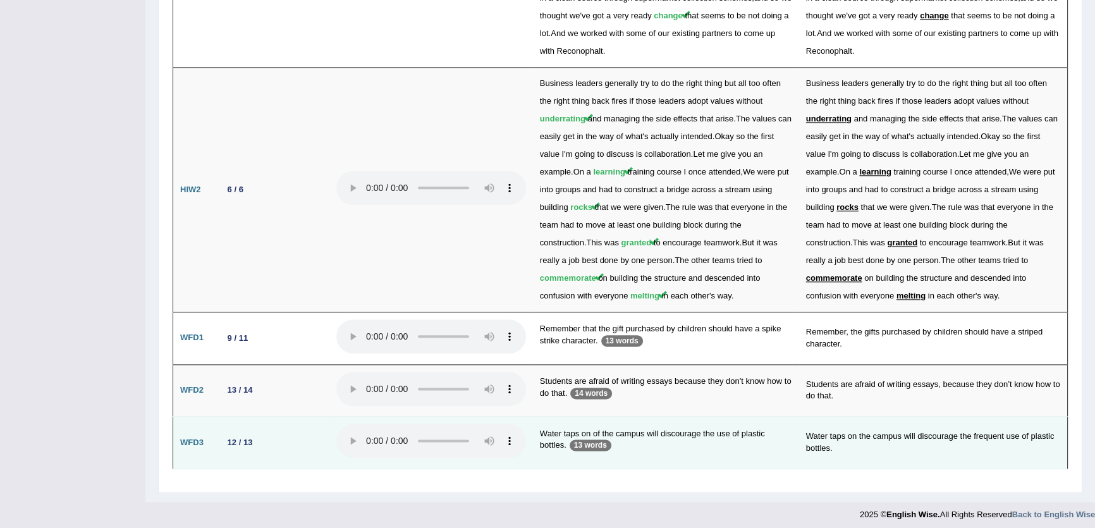
click at [268, 436] on td "12 / 13" at bounding box center [273, 443] width 114 height 52
